Goal: Find specific page/section: Find specific page/section

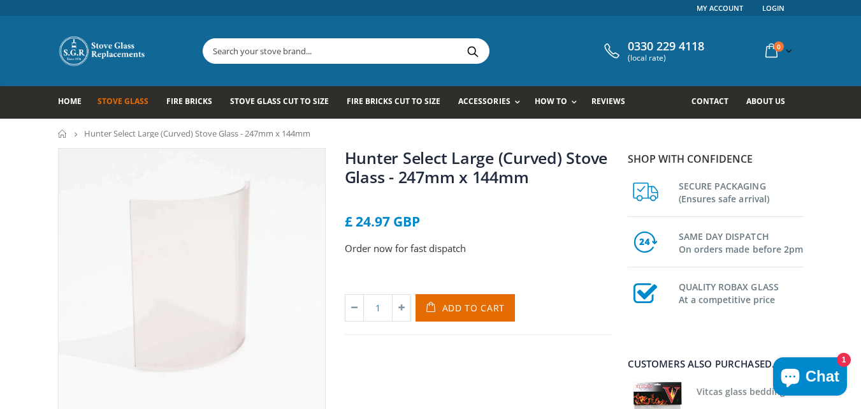
click at [119, 103] on span "Stove Glass" at bounding box center [123, 101] width 51 height 11
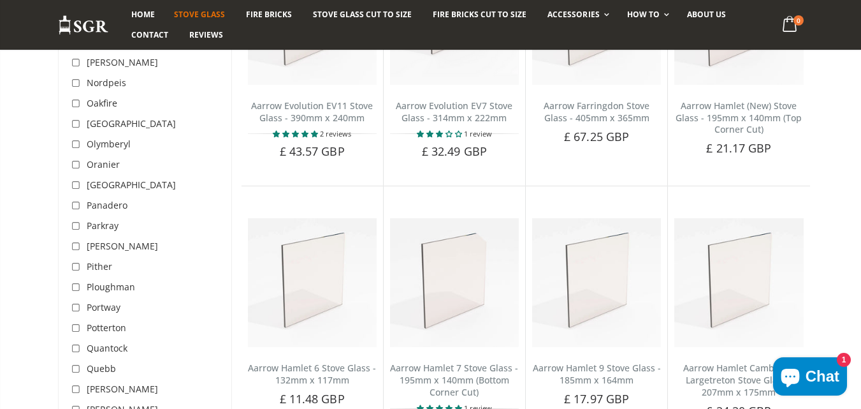
scroll to position [3260, 0]
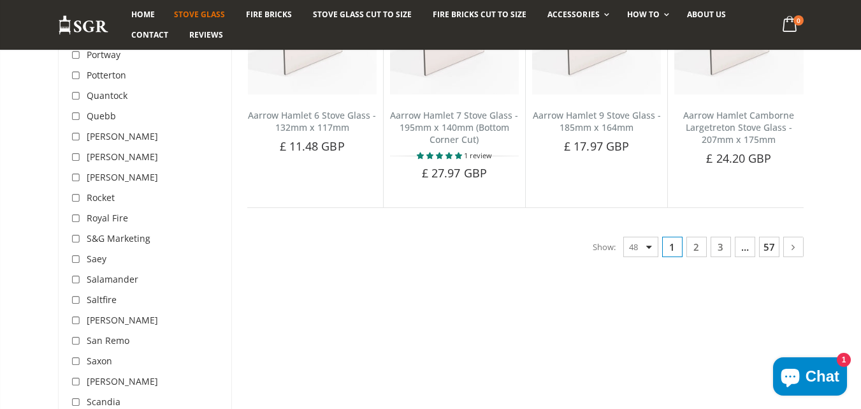
click at [768, 247] on link "57" at bounding box center [769, 247] width 20 height 20
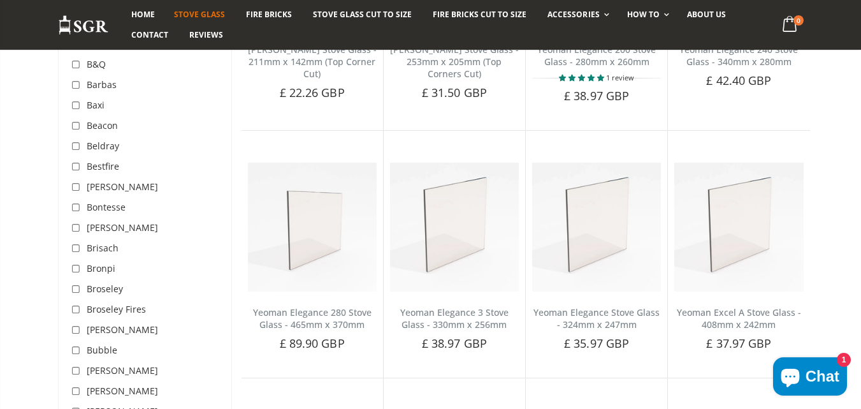
scroll to position [337, 0]
